Goal: Navigation & Orientation: Find specific page/section

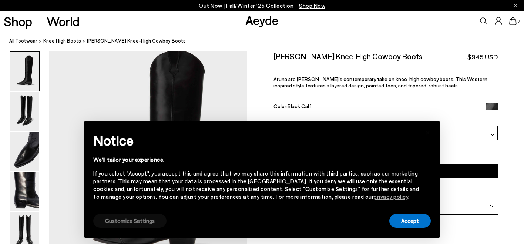
click at [151, 221] on button "Customize Settings" at bounding box center [129, 221] width 73 height 14
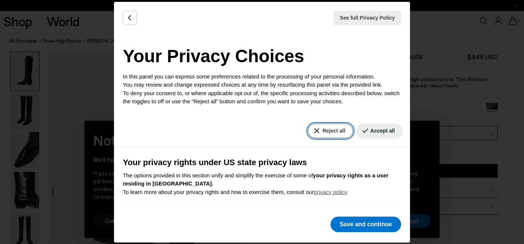
click at [338, 134] on button "Reject all" at bounding box center [330, 131] width 45 height 14
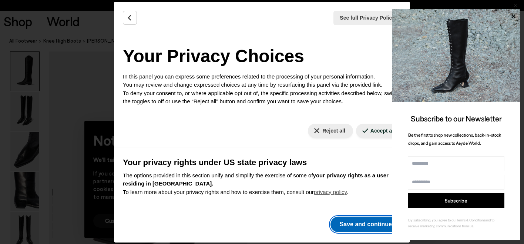
click at [357, 224] on button "Save and continue" at bounding box center [366, 225] width 71 height 16
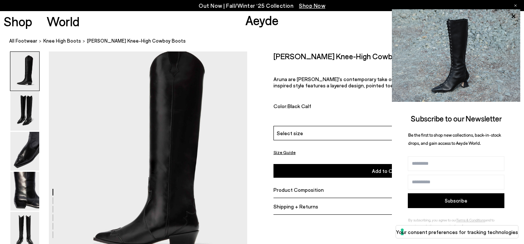
click at [64, 36] on nav "All Footwear knee high boots Aruna Leather Knee-High Cowboy Boots" at bounding box center [266, 41] width 515 height 20
click at [64, 42] on span "knee high boots" at bounding box center [62, 41] width 38 height 6
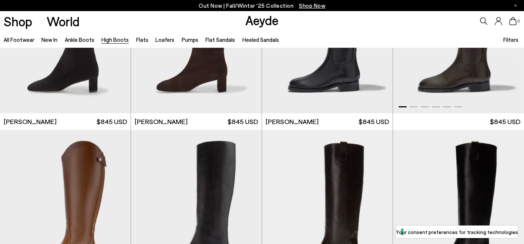
scroll to position [1505, 0]
